Goal: Communication & Community: Answer question/provide support

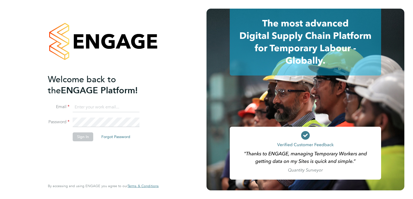
type input "[PERSON_NAME][EMAIL_ADDRESS][DOMAIN_NAME]"
click at [86, 146] on div "Welcome back to the ENGAGE Platform! Email [PERSON_NAME][EMAIL_ADDRESS][DOMAIN_…" at bounding box center [100, 126] width 105 height 105
click at [85, 143] on li "Sign In Forgot Password" at bounding box center [100, 140] width 105 height 14
click at [84, 138] on button "Sign In" at bounding box center [83, 137] width 21 height 9
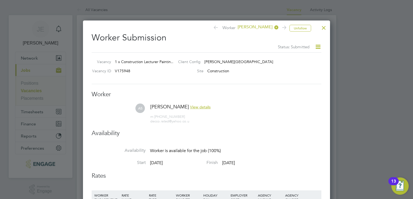
click at [325, 24] on div at bounding box center [324, 27] width 10 height 10
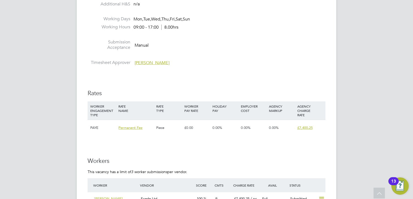
scroll to position [952, 0]
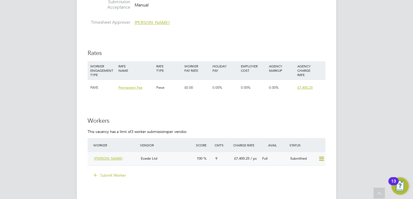
click at [139, 157] on div "Exede Ltd" at bounding box center [167, 159] width 56 height 9
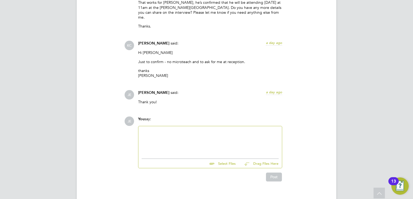
click at [197, 130] on div at bounding box center [210, 141] width 137 height 23
click at [228, 140] on div "Wanted to check in an see if i could get any news" at bounding box center [210, 142] width 137 height 5
click at [192, 140] on div "Wanted to check in an see if i could get any news" at bounding box center [210, 142] width 137 height 5
click at [238, 140] on div "Wanted to check in an see if I could get any news" at bounding box center [210, 142] width 137 height 5
click at [229, 140] on div "Wanted to check in an see if I could get any news" at bounding box center [210, 142] width 137 height 5
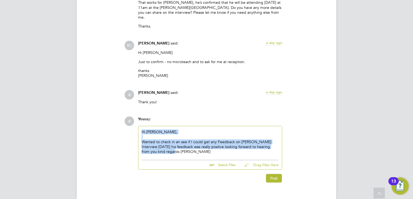
drag, startPoint x: 171, startPoint y: 143, endPoint x: 137, endPoint y: 121, distance: 40.5
click at [137, 121] on div "You say: Hi Kerry, Wanted to check in an see if I could get any Feedback on And…" at bounding box center [209, 143] width 149 height 53
copy div "Hi Kerry, Wanted to check in an see if I could get any Feedback on Andrews Inte…"
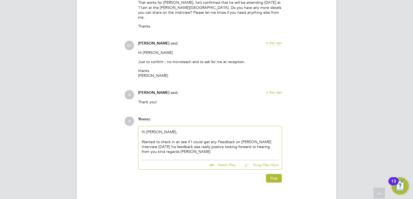
drag, startPoint x: 197, startPoint y: 147, endPoint x: 184, endPoint y: 145, distance: 13.2
click at [196, 147] on div "Hi Kerry, Wanted to check in an see if I could get any Feedback on Andrews Inte…" at bounding box center [210, 141] width 144 height 31
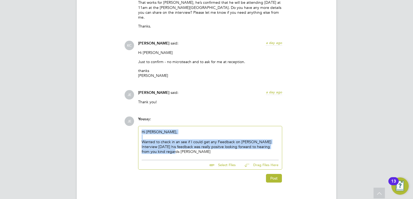
drag, startPoint x: 183, startPoint y: 145, endPoint x: 138, endPoint y: 120, distance: 50.6
click at [138, 126] on div "Hi Kerry, Wanted to check in an see if I could get any Feedback on Andrews Inte…" at bounding box center [210, 141] width 144 height 31
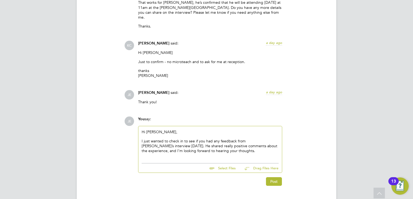
click at [196, 140] on p "I just wanted to check in to see if you had any feedback from Andrew’s intervie…" at bounding box center [210, 146] width 137 height 15
click at [204, 141] on p "I just wanted to check in to see if you had any feedback from Andrew’s intervie…" at bounding box center [210, 146] width 137 height 15
click at [269, 178] on button "Post" at bounding box center [274, 182] width 16 height 9
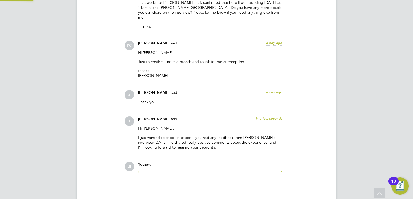
scroll to position [953, 0]
